Goal: Information Seeking & Learning: Find specific fact

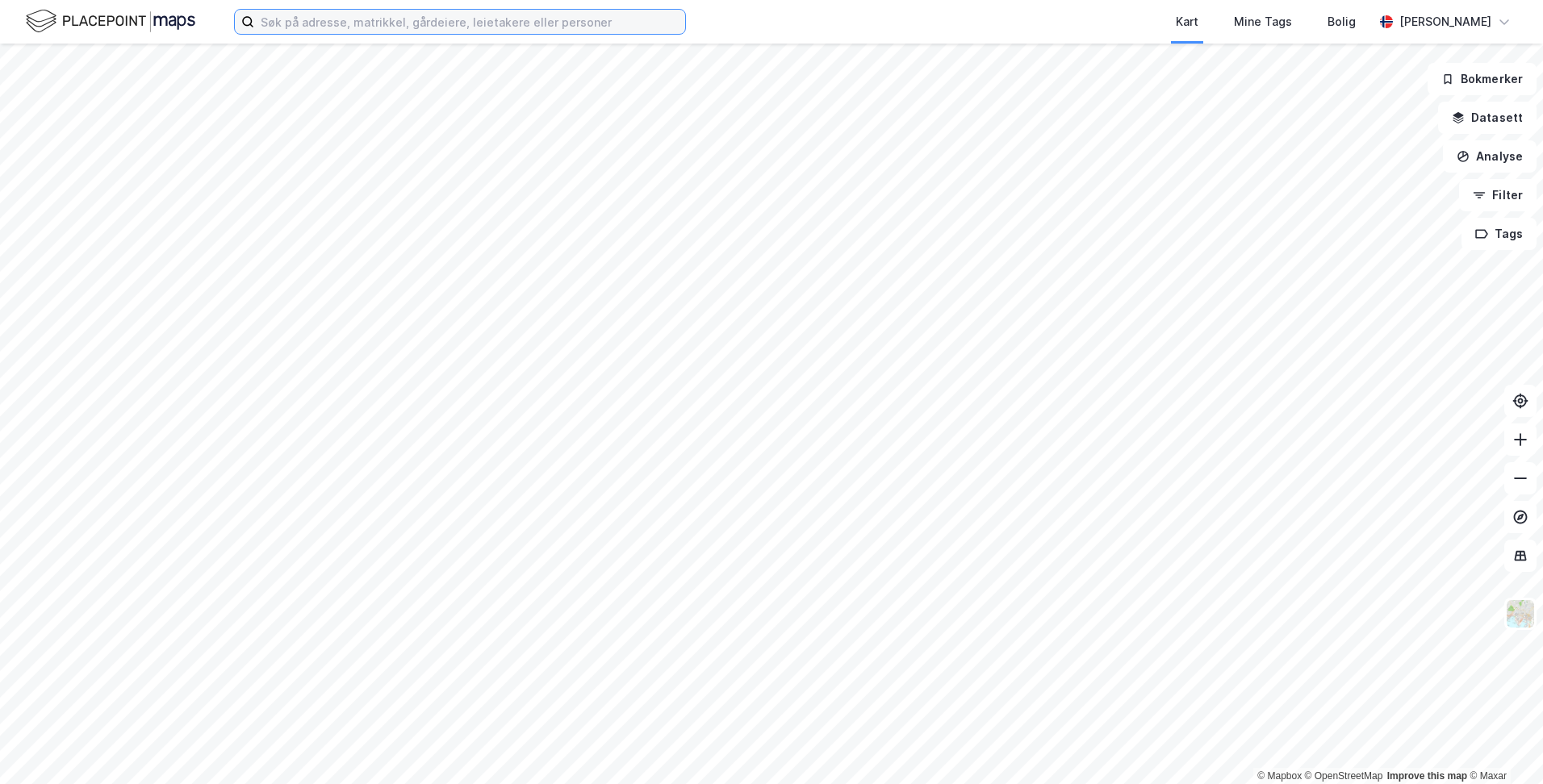
click at [350, 20] on input at bounding box center [469, 22] width 431 height 24
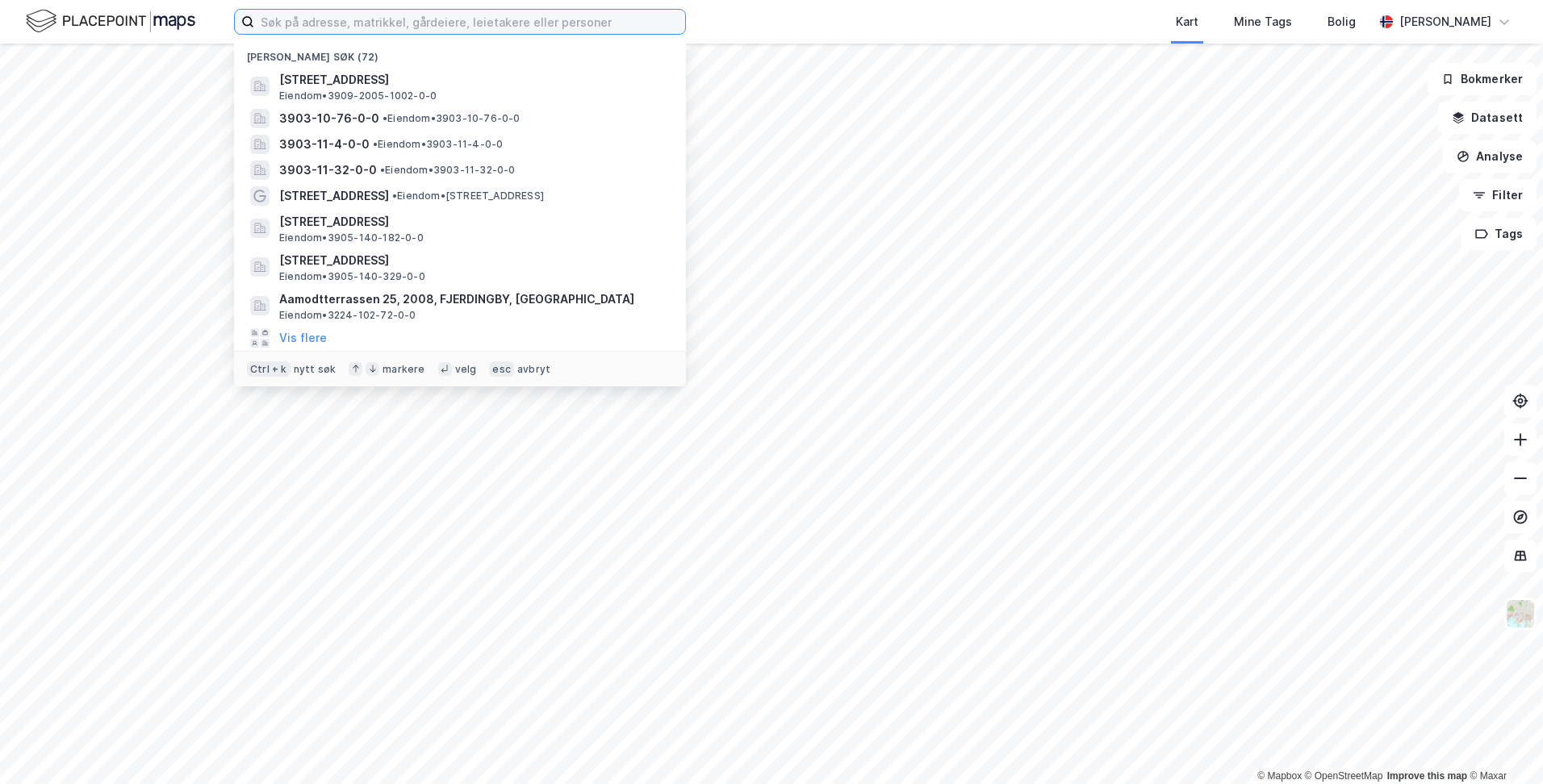
paste input "GNR 242, BNR 159"
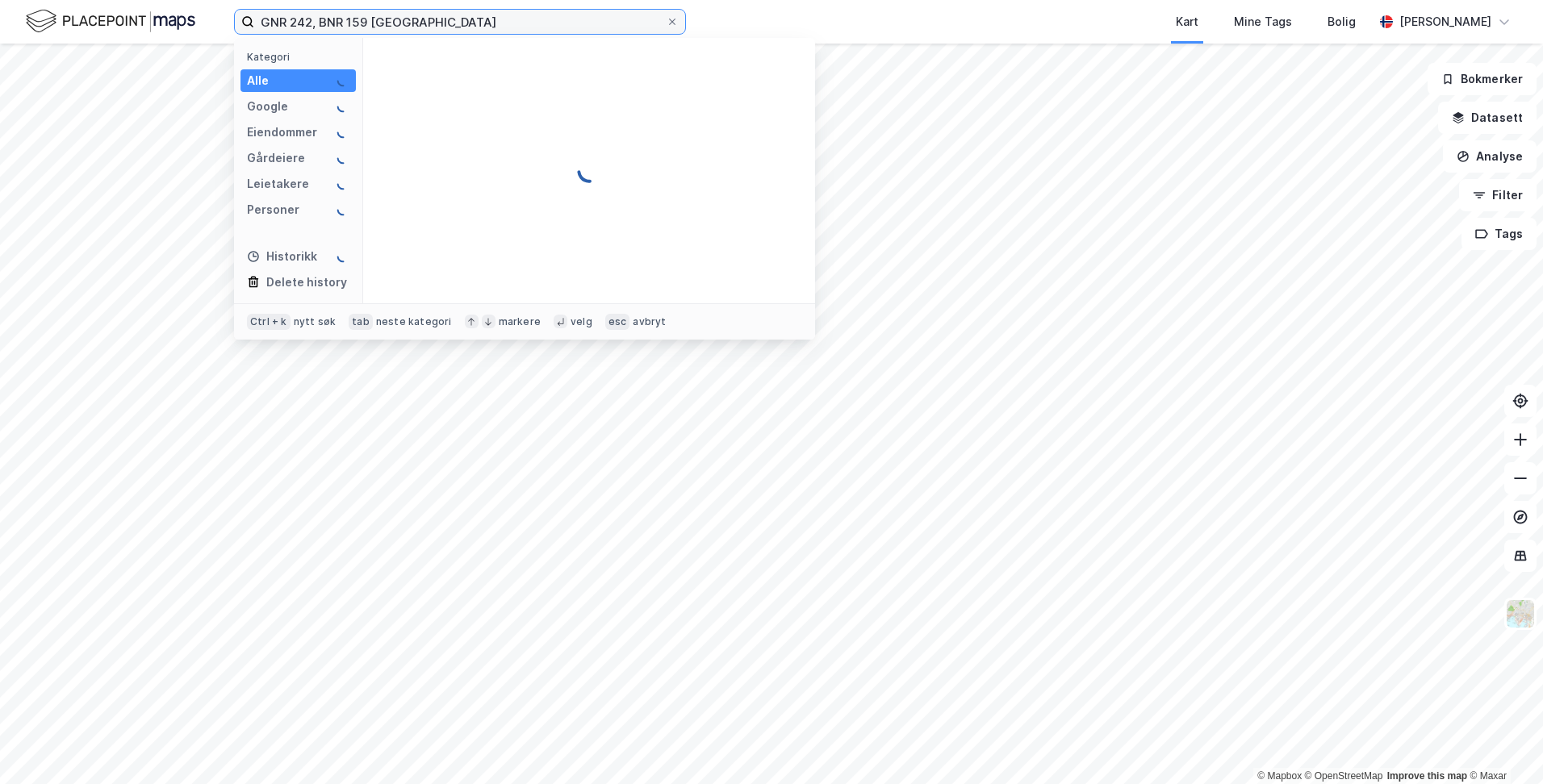
type input "GNR 242, BNR 159 [GEOGRAPHIC_DATA]"
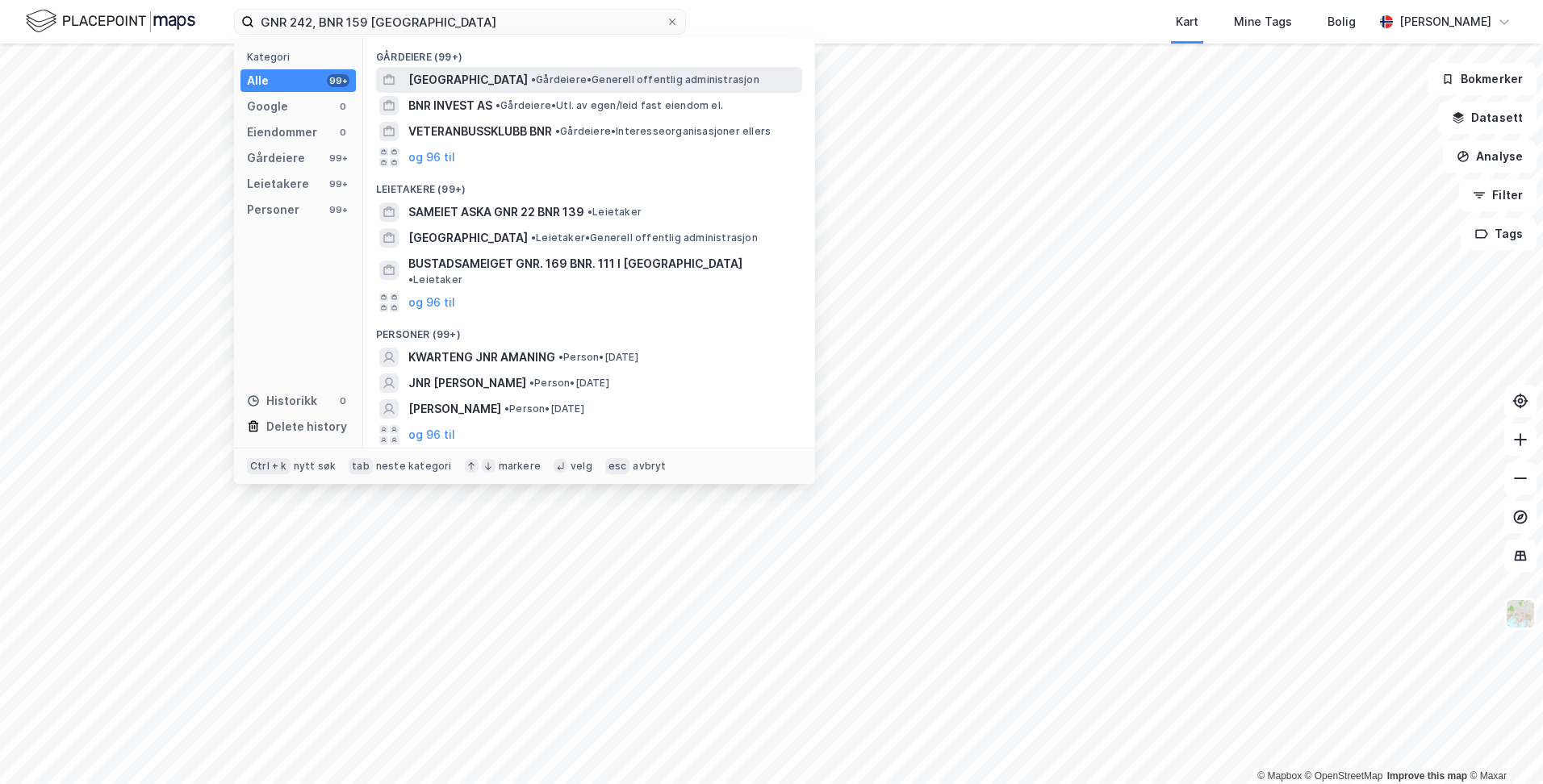
click at [484, 76] on span "[GEOGRAPHIC_DATA]" at bounding box center [468, 80] width 120 height 20
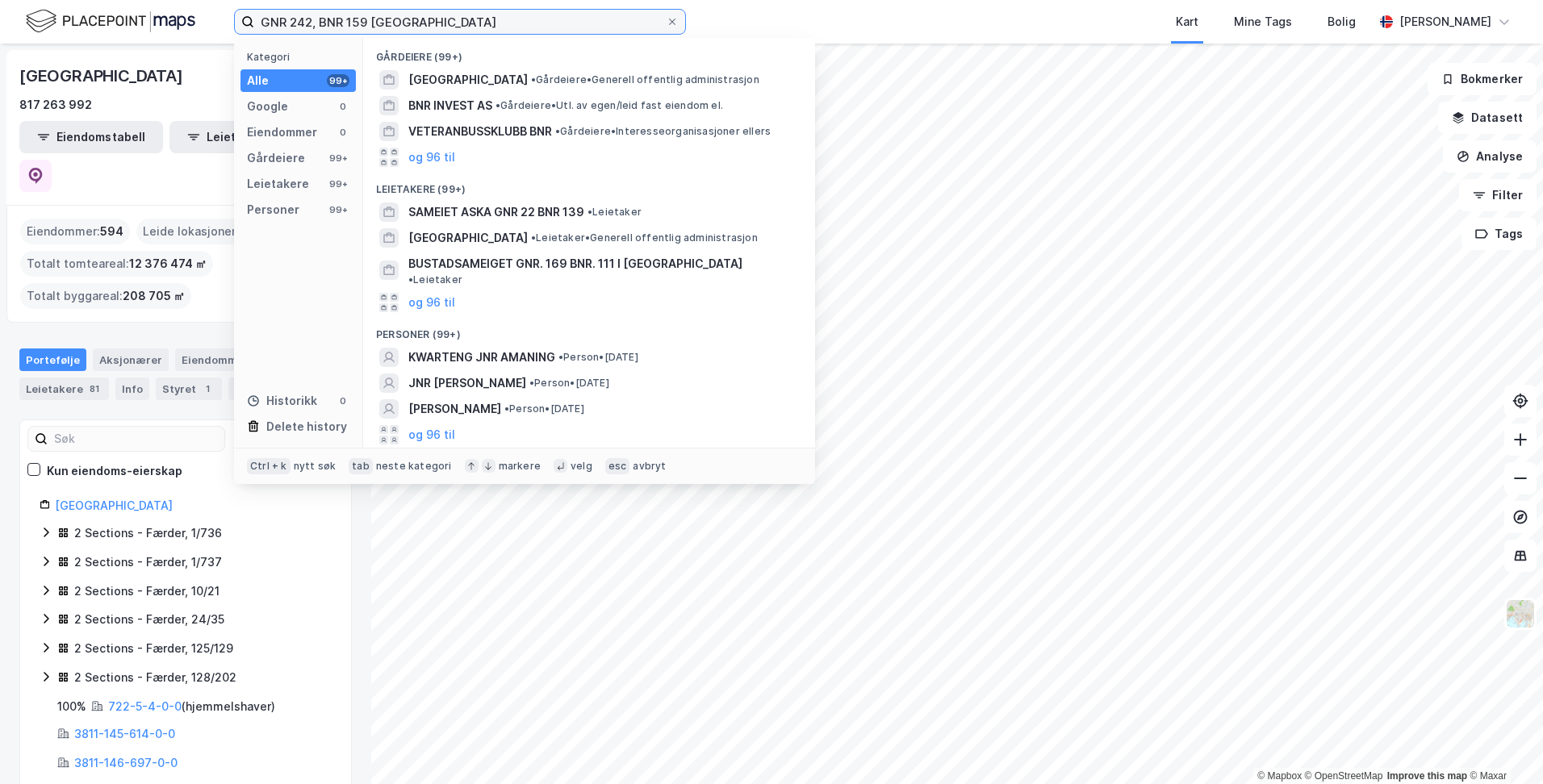
drag, startPoint x: 521, startPoint y: 27, endPoint x: 76, endPoint y: 11, distance: 445.3
click at [76, 11] on div "GNR 242, BNR 159 færder kommune Kategori Alle 99+ Google 0 Eiendommer 0 Gårdeie…" at bounding box center [772, 22] width 1543 height 43
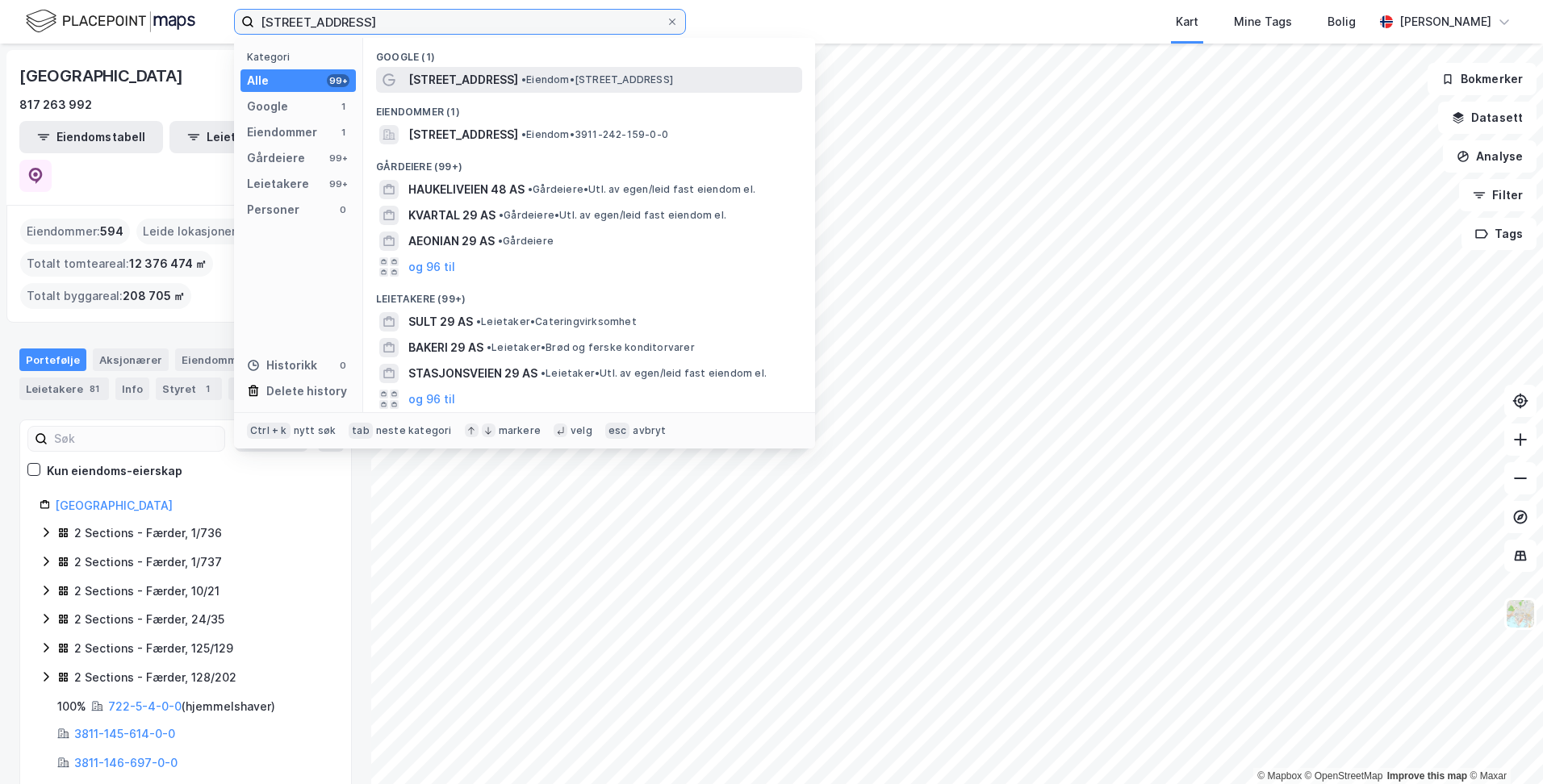
type input "[STREET_ADDRESS]"
click at [501, 82] on span "• Eiendom • [STREET_ADDRESS]" at bounding box center [597, 80] width 152 height 13
